Goal: Task Accomplishment & Management: Use online tool/utility

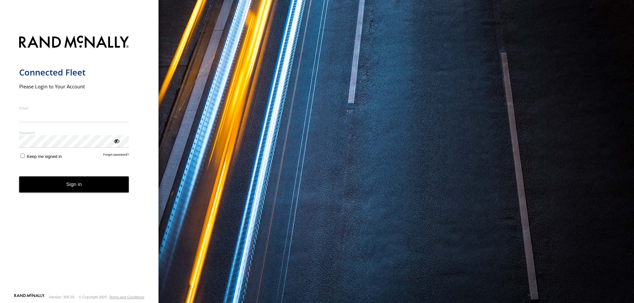
click at [60, 121] on input "Email" at bounding box center [74, 117] width 110 height 12
type input "**********"
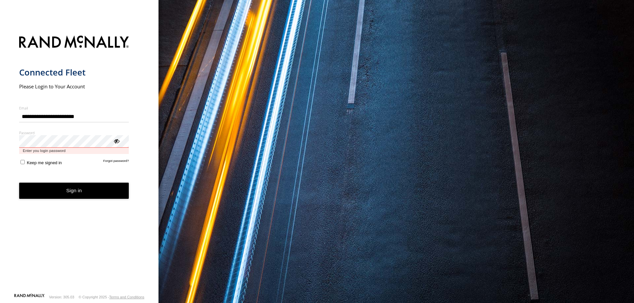
click at [19, 183] on button "Sign in" at bounding box center [74, 191] width 110 height 16
